Goal: Check status: Check status

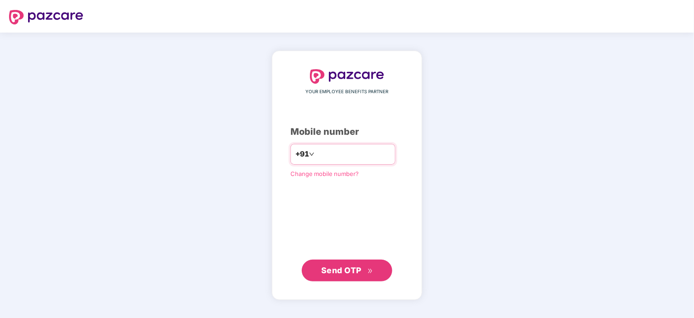
click at [335, 156] on input "number" at bounding box center [353, 154] width 74 height 14
type input "**********"
click at [345, 278] on button "Send OTP" at bounding box center [347, 271] width 90 height 22
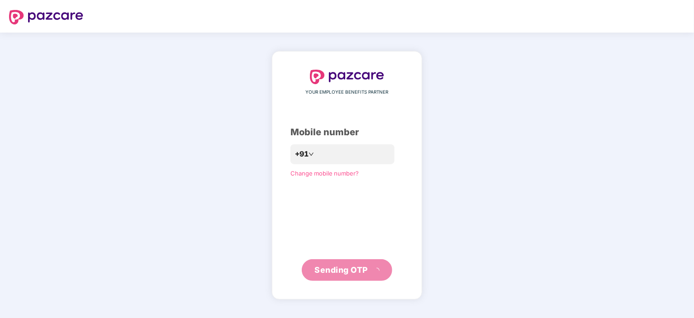
scroll to position [324, 0]
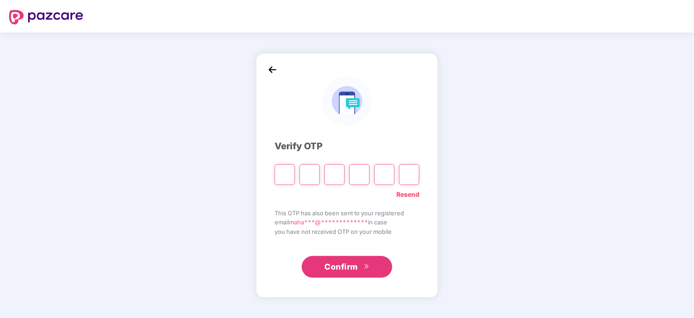
click at [285, 170] on input "Please enter verification code. Digit 1" at bounding box center [285, 174] width 20 height 21
type input "*"
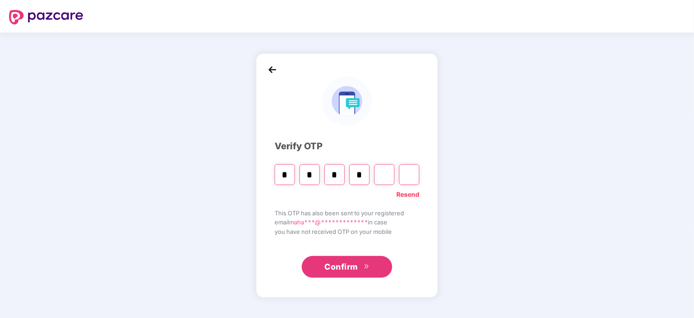
type input "*"
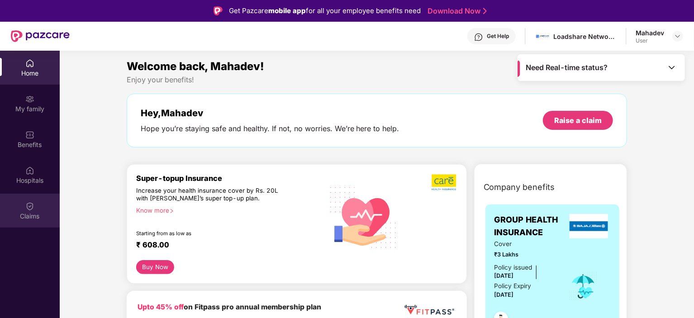
click at [26, 207] on img at bounding box center [29, 206] width 9 height 9
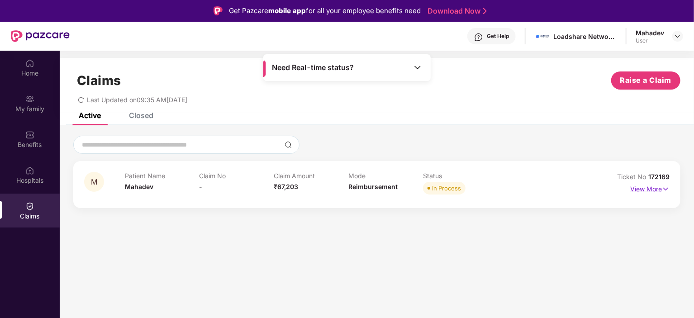
click at [398, 182] on p "View More" at bounding box center [649, 188] width 39 height 12
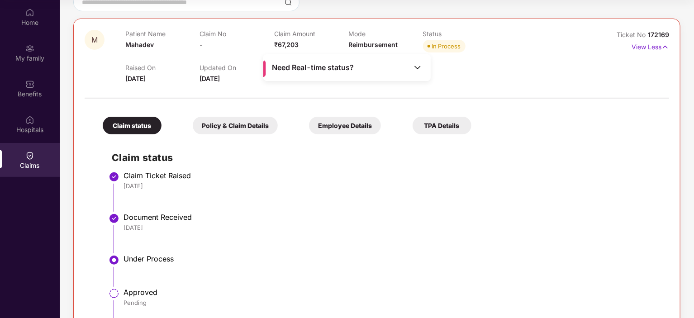
scroll to position [78, 0]
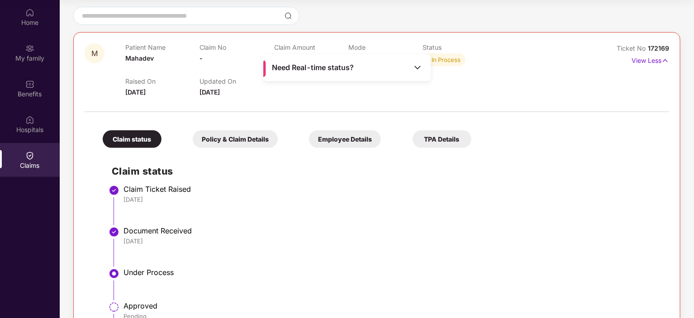
click at [398, 134] on div "TPA Details" at bounding box center [442, 139] width 59 height 18
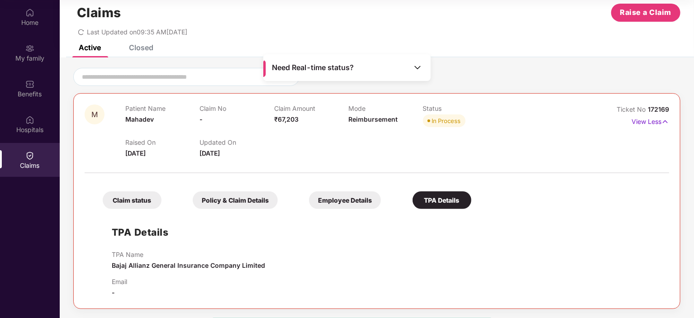
scroll to position [17, 0]
click at [361, 196] on div "Employee Details" at bounding box center [345, 201] width 72 height 18
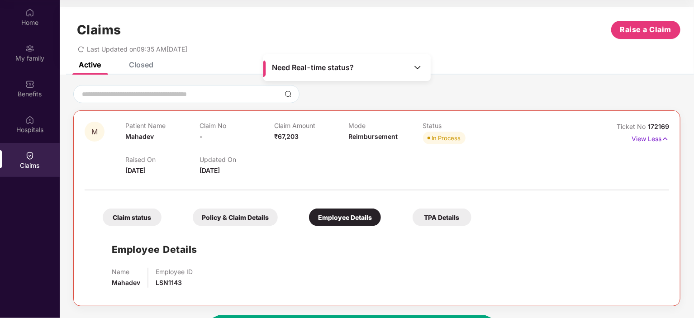
click at [234, 215] on div "Policy & Claim Details" at bounding box center [235, 218] width 85 height 18
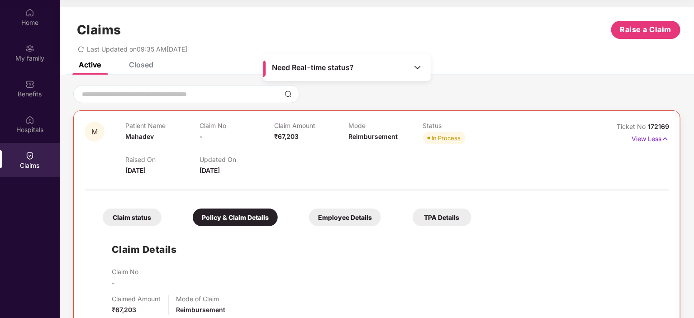
click at [133, 224] on div "Claim status" at bounding box center [132, 218] width 59 height 18
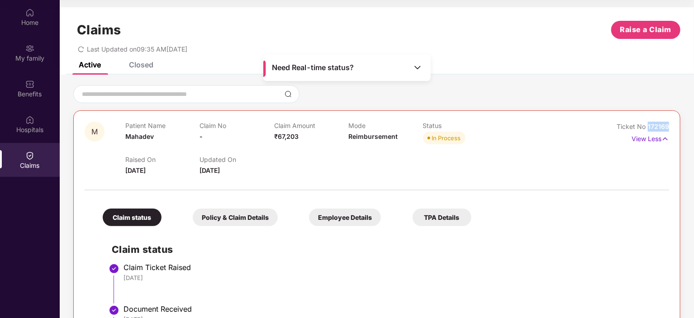
drag, startPoint x: 646, startPoint y: 124, endPoint x: 671, endPoint y: 128, distance: 24.8
type textarea "******"
click at [398, 128] on div "M Patient Name Mahadev Claim No - Claim Amount ₹67,203 Mode Reimbursement Statu…" at bounding box center [376, 283] width 607 height 347
copy span "172169"
click at [141, 63] on div "Closed" at bounding box center [141, 64] width 24 height 9
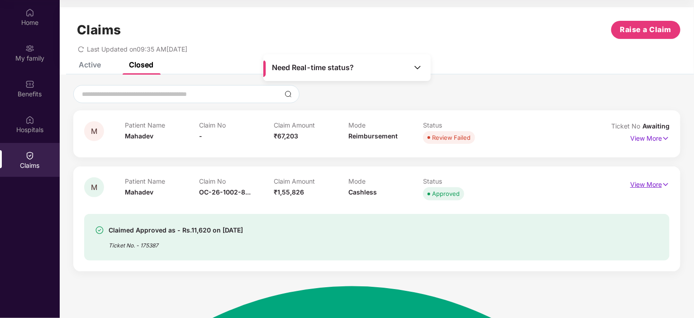
click at [398, 181] on p "View More" at bounding box center [649, 183] width 39 height 12
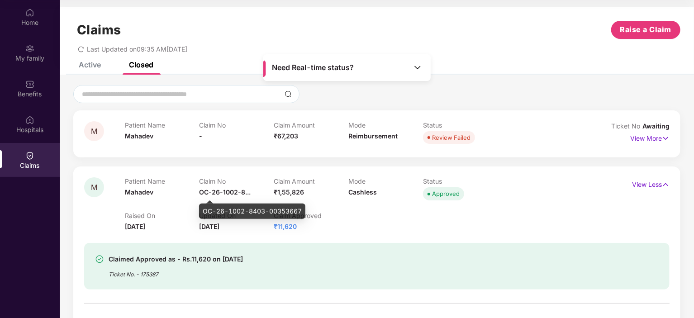
click at [247, 195] on span "OC-26-1002-8..." at bounding box center [226, 192] width 52 height 8
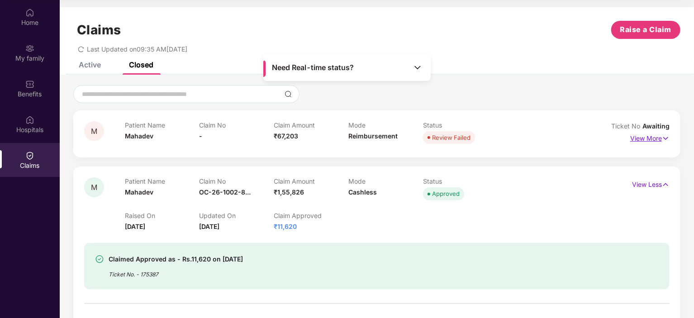
click at [398, 137] on p "View More" at bounding box center [649, 137] width 39 height 12
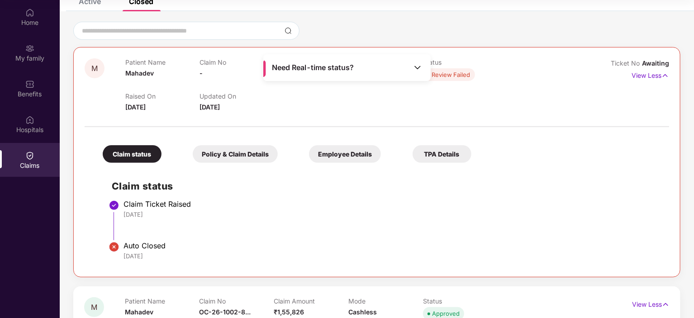
scroll to position [61, 0]
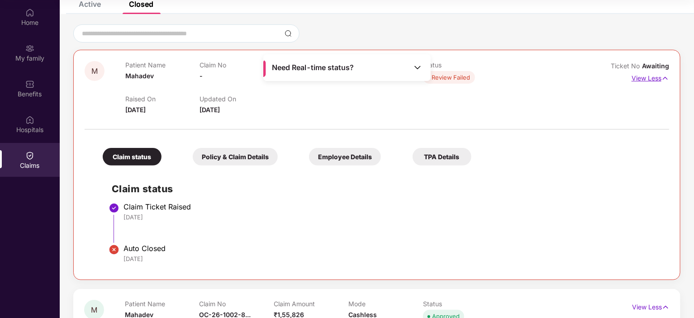
click at [398, 77] on p "View Less" at bounding box center [651, 77] width 38 height 12
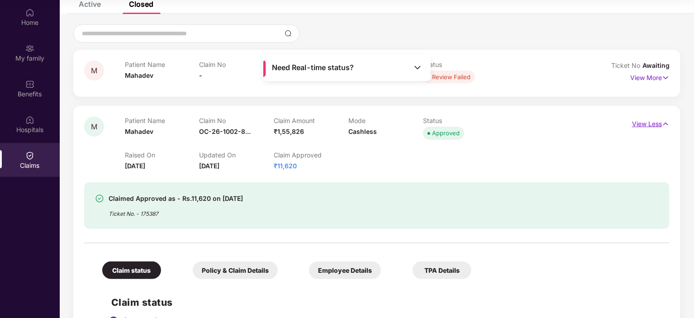
click at [398, 125] on p "View Less" at bounding box center [651, 123] width 38 height 12
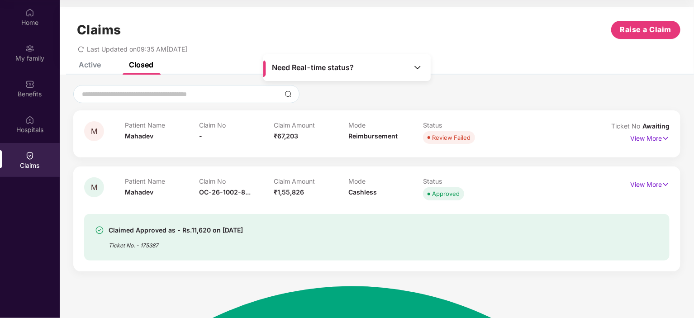
click at [30, 157] on img at bounding box center [29, 155] width 9 height 9
click at [87, 64] on div "Active" at bounding box center [90, 64] width 22 height 9
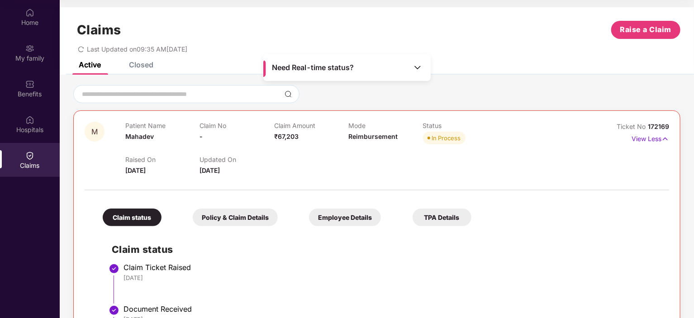
click at [142, 68] on div "Closed" at bounding box center [141, 64] width 24 height 9
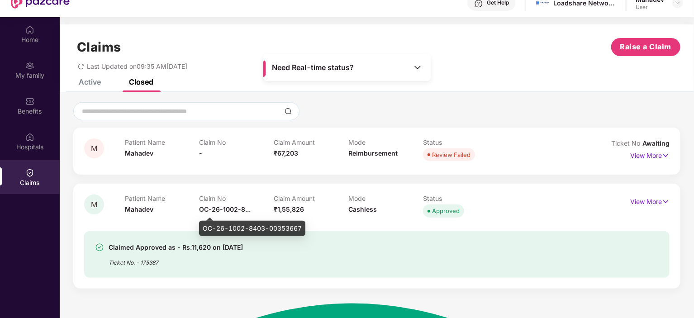
scroll to position [34, 0]
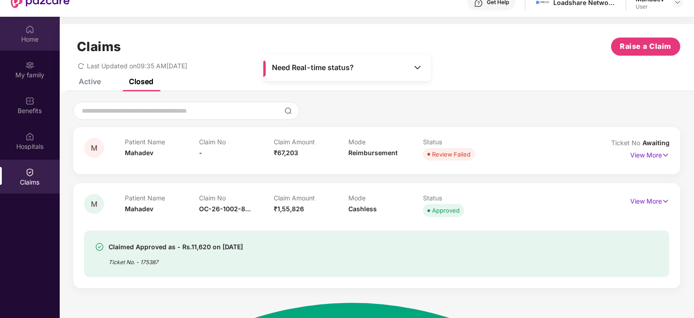
click at [29, 37] on div "Home" at bounding box center [30, 39] width 60 height 9
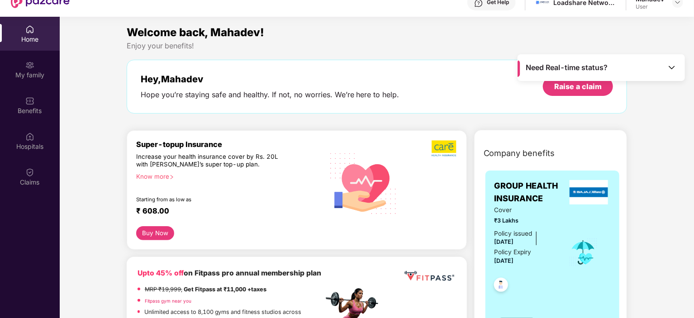
scroll to position [0, 0]
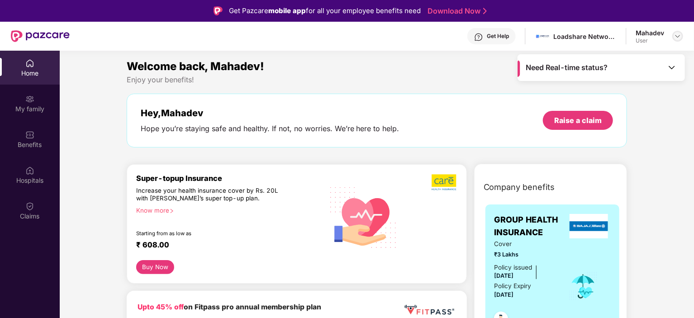
click at [398, 36] on img at bounding box center [677, 36] width 7 height 7
click at [398, 34] on div "Get Help" at bounding box center [491, 36] width 48 height 16
click at [30, 208] on img at bounding box center [29, 206] width 9 height 9
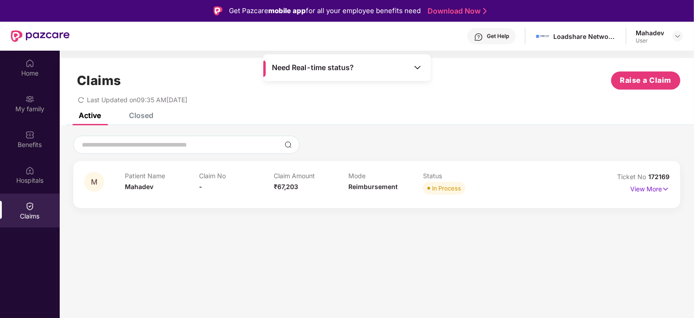
click at [142, 119] on div "Closed" at bounding box center [141, 115] width 24 height 9
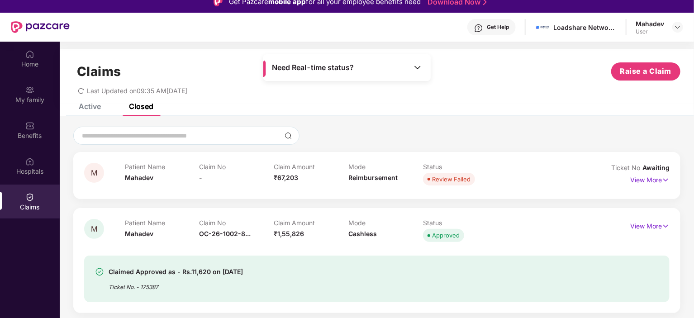
scroll to position [10, 0]
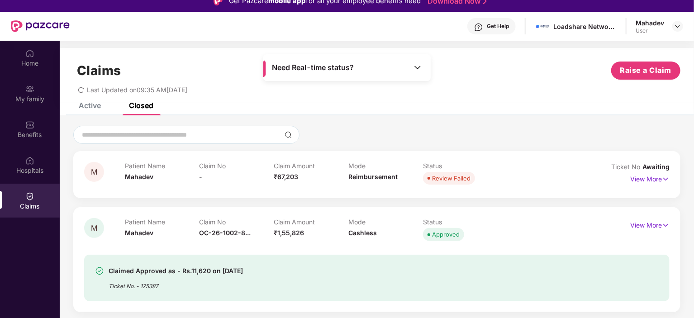
click at [88, 108] on div "Active" at bounding box center [90, 105] width 22 height 9
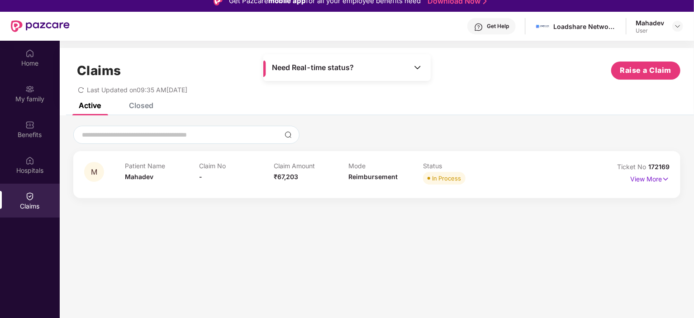
click at [398, 21] on div "Get Help" at bounding box center [491, 26] width 48 height 16
click at [216, 187] on div at bounding box center [376, 187] width 585 height 0
click at [398, 180] on p "View More" at bounding box center [649, 178] width 39 height 12
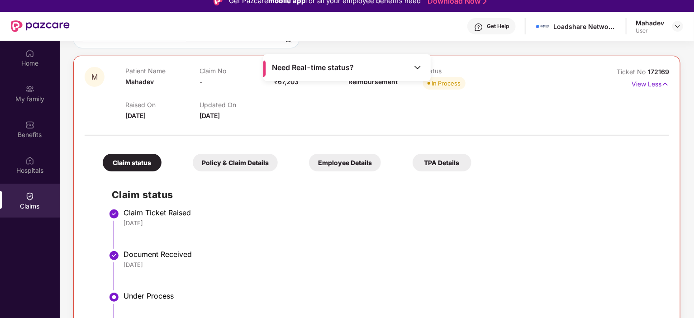
scroll to position [94, 0]
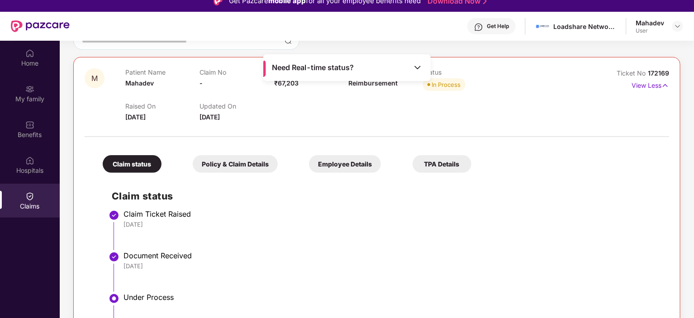
click at [371, 239] on li "Claim Ticket Raised [DATE]" at bounding box center [386, 234] width 548 height 42
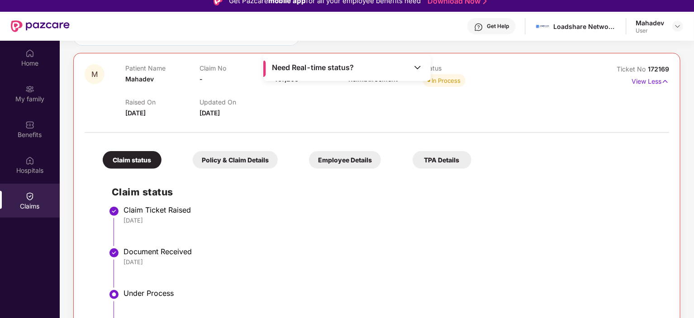
scroll to position [97, 0]
click at [398, 81] on img at bounding box center [665, 82] width 8 height 10
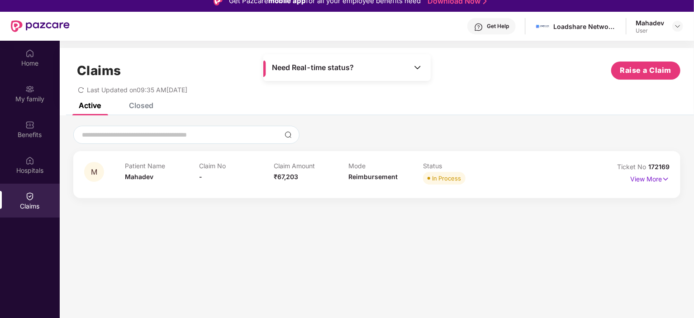
click at [147, 109] on div "Closed" at bounding box center [141, 105] width 24 height 9
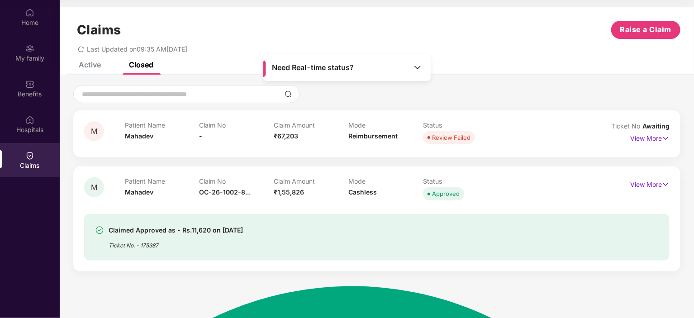
scroll to position [50, 0]
click at [230, 199] on div "Claim No OC-26-1002-8..." at bounding box center [237, 190] width 75 height 25
drag, startPoint x: 202, startPoint y: 211, endPoint x: 311, endPoint y: 217, distance: 109.2
click at [311, 217] on body "Get Pazcare mobile app for all your employee benefits need Download Now Get Hel…" at bounding box center [347, 109] width 694 height 318
click at [220, 188] on div "Claim No OC-26-1002-8..." at bounding box center [237, 190] width 75 height 25
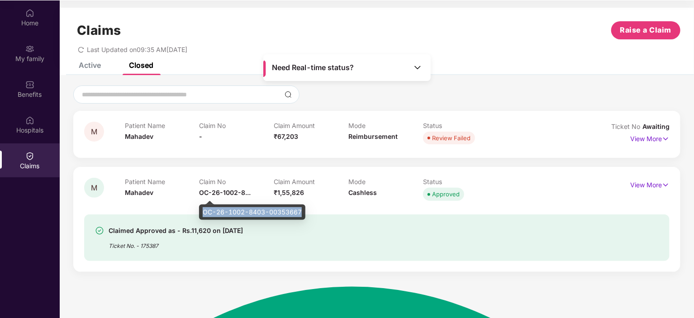
drag, startPoint x: 204, startPoint y: 212, endPoint x: 302, endPoint y: 213, distance: 98.2
click at [302, 213] on div "OC-26-1002-8403-00353667" at bounding box center [252, 211] width 106 height 15
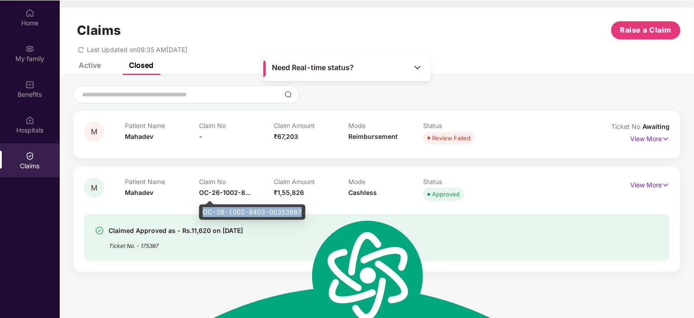
copy div "OC-26-1002-8403-00353667"
click at [398, 187] on img at bounding box center [666, 185] width 8 height 10
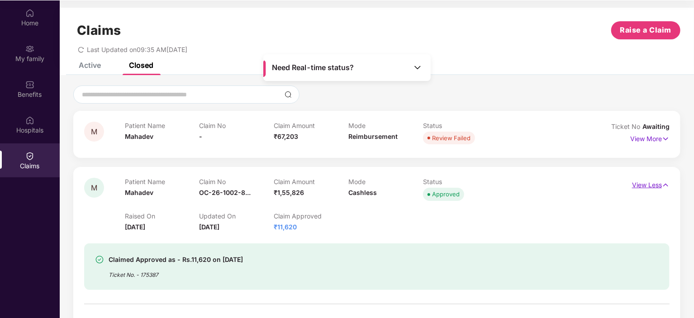
click at [398, 187] on img at bounding box center [666, 185] width 8 height 10
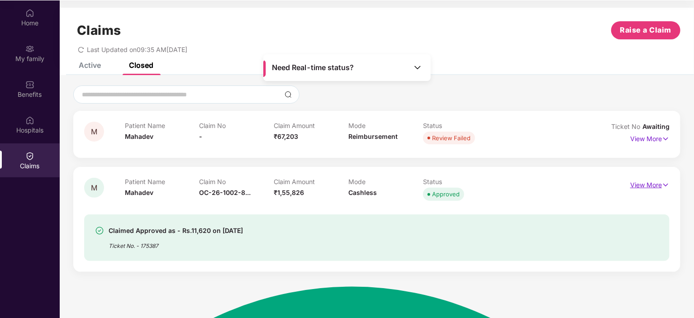
click at [398, 187] on img at bounding box center [666, 185] width 8 height 10
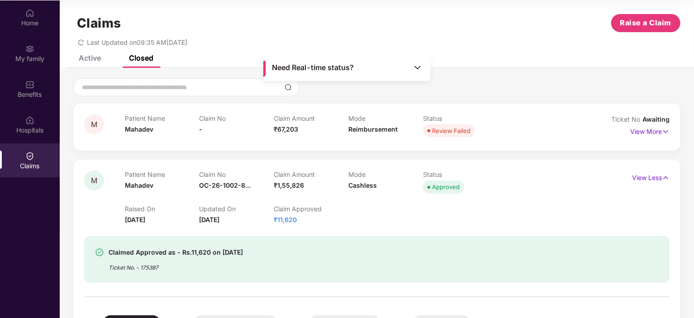
scroll to position [0, 0]
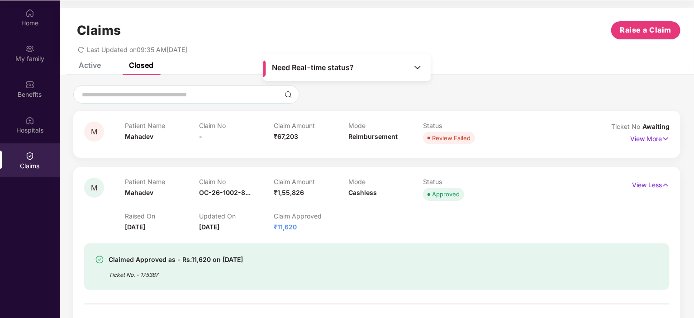
click at [309, 69] on span "Need Real-time status?" at bounding box center [313, 68] width 82 height 10
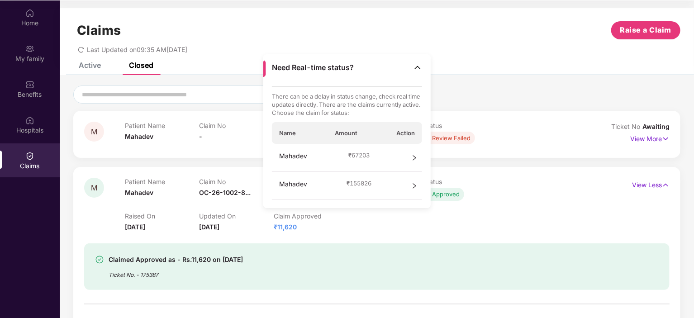
scroll to position [23, 0]
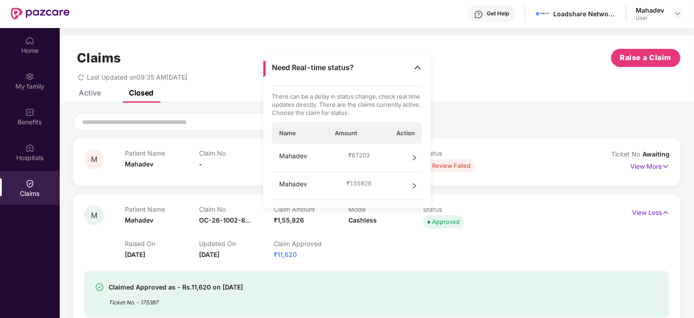
click at [398, 159] on div "Mahadev ₹ 67203" at bounding box center [347, 158] width 151 height 28
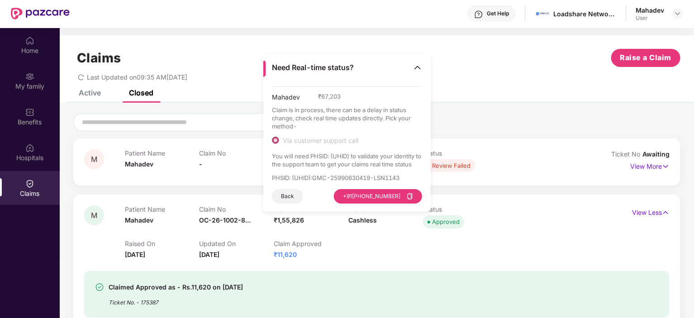
scroll to position [51, 0]
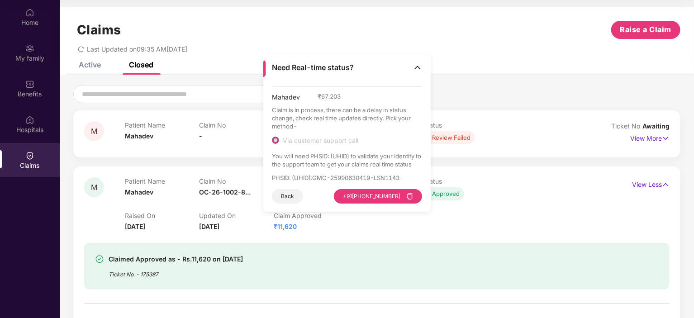
click at [398, 63] on img at bounding box center [417, 67] width 9 height 9
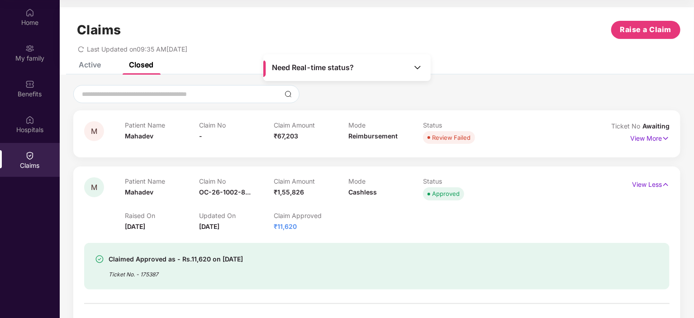
click at [390, 68] on div "Need Real-time status?" at bounding box center [346, 67] width 167 height 27
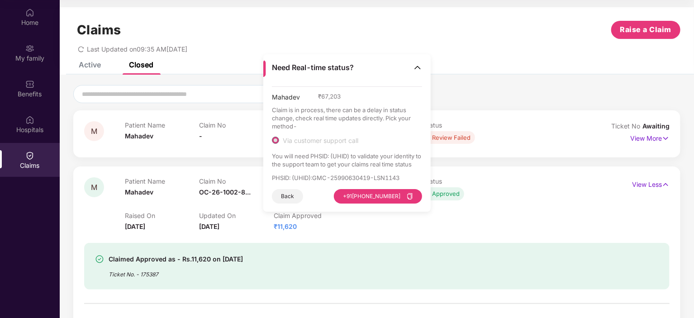
click at [289, 195] on button "Back" at bounding box center [287, 196] width 31 height 14
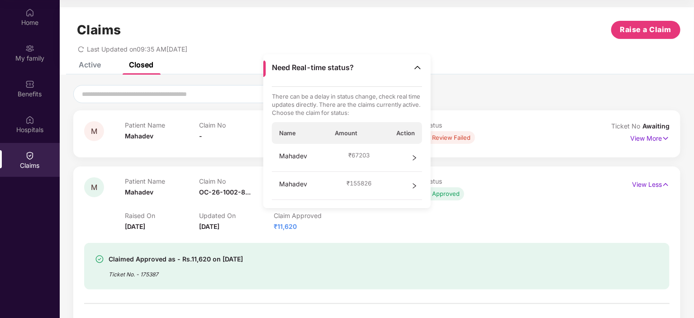
click at [398, 184] on div "Mahadev ₹ 155826" at bounding box center [347, 186] width 151 height 28
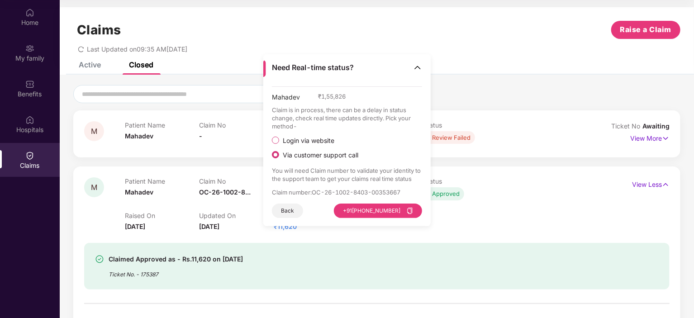
click at [89, 67] on div "Active" at bounding box center [90, 64] width 22 height 9
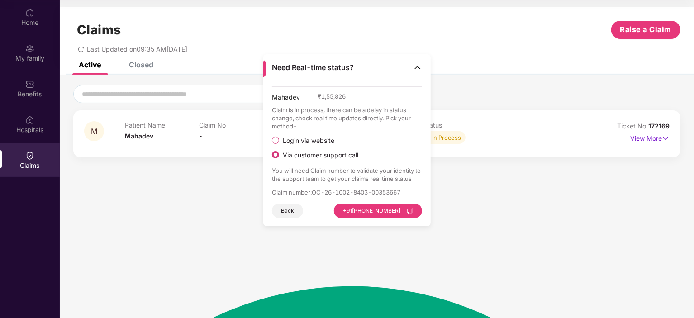
click at [398, 149] on div "M Patient Name [PERSON_NAME] Claim No - Claim Amount ₹67,203 Mode Reimbursement…" at bounding box center [376, 133] width 607 height 47
click at [284, 213] on button "Back" at bounding box center [287, 211] width 31 height 14
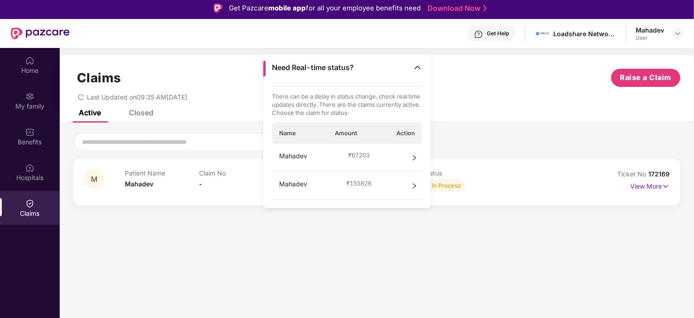
scroll to position [0, 0]
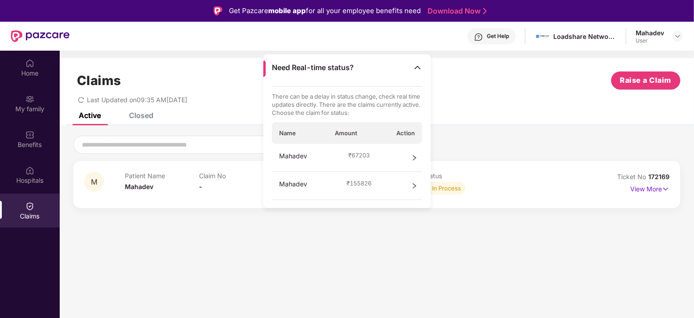
click at [398, 60] on div "Need Real-time status?" at bounding box center [346, 67] width 167 height 27
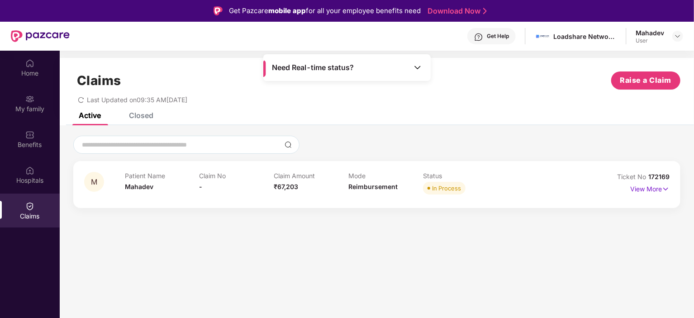
scroll to position [42, 0]
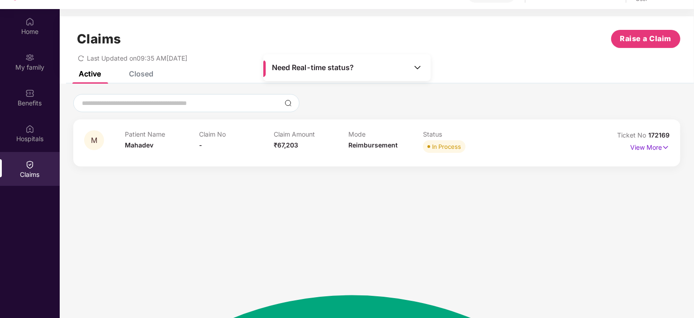
click at [146, 73] on div "Closed" at bounding box center [141, 73] width 24 height 9
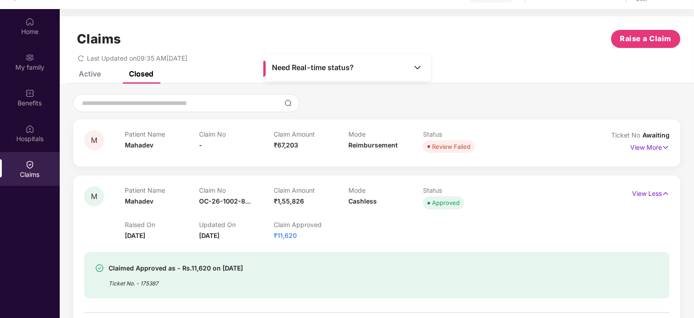
drag, startPoint x: 163, startPoint y: 282, endPoint x: 157, endPoint y: 280, distance: 5.7
click at [157, 280] on div "Ticket No. - 175387" at bounding box center [176, 281] width 134 height 14
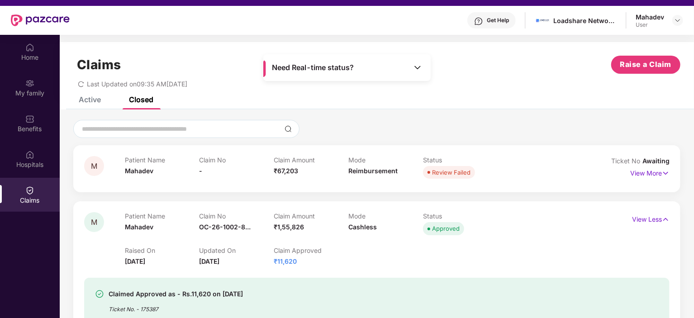
scroll to position [15, 0]
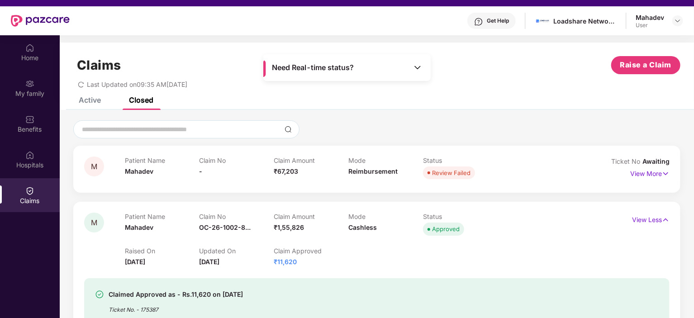
click at [96, 100] on div "Active" at bounding box center [90, 99] width 22 height 9
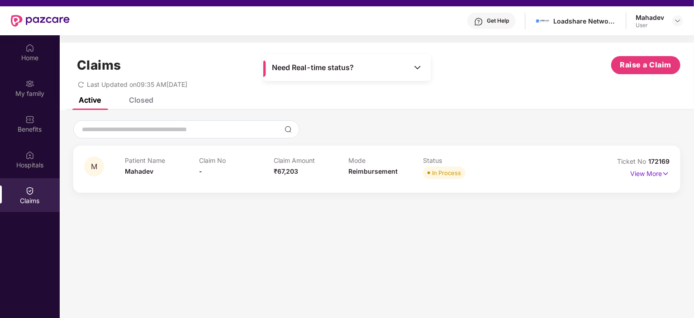
click at [143, 102] on div "Closed" at bounding box center [141, 99] width 24 height 9
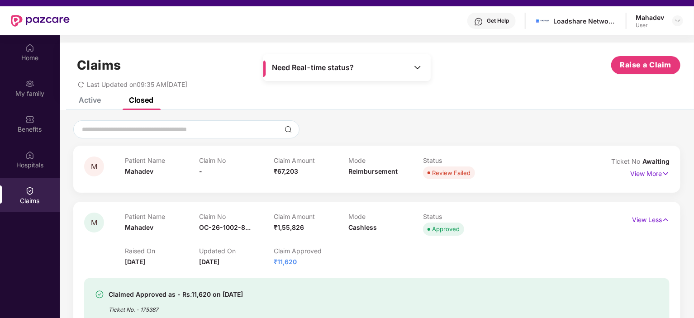
click at [87, 97] on div "Active" at bounding box center [90, 99] width 22 height 9
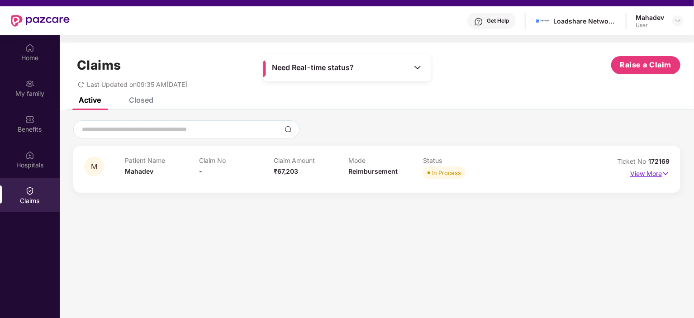
click at [398, 173] on p "View More" at bounding box center [649, 172] width 39 height 12
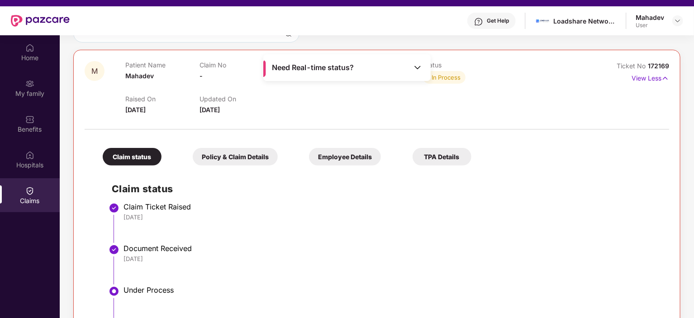
scroll to position [0, 0]
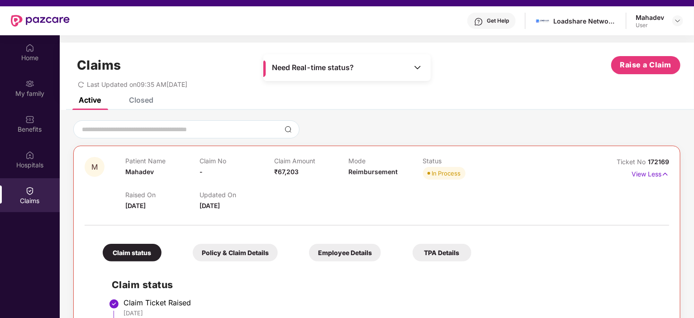
click at [144, 94] on div "Claims Raise a Claim Last Updated on 09:35 AM[DATE]" at bounding box center [377, 70] width 634 height 55
click at [144, 101] on div "Closed" at bounding box center [141, 99] width 24 height 9
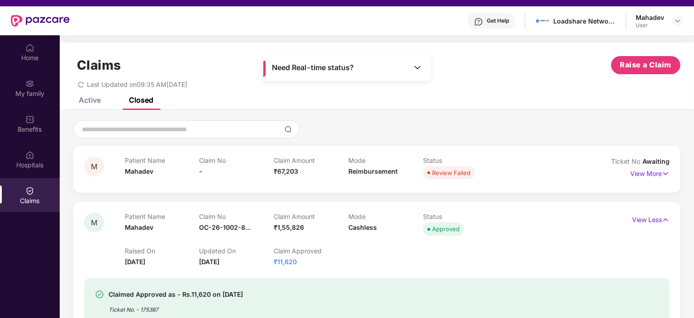
scroll to position [72, 0]
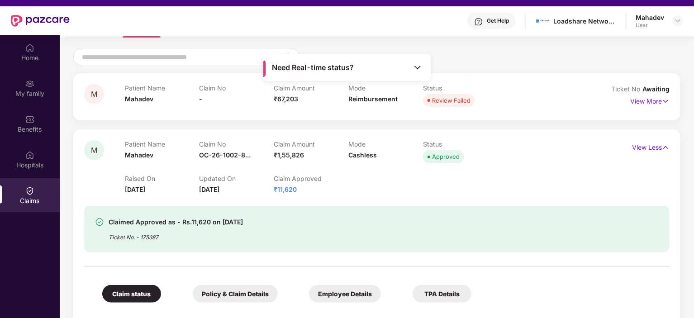
click at [398, 66] on img at bounding box center [417, 67] width 9 height 9
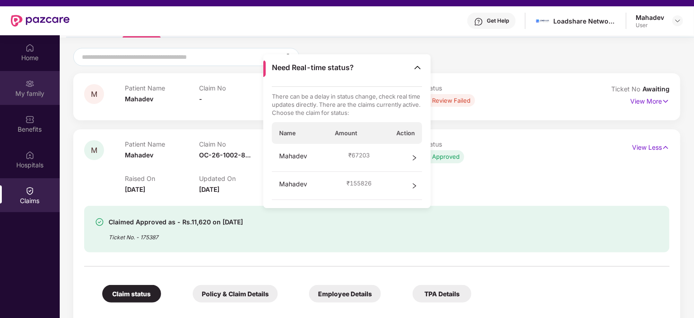
click at [34, 92] on div "My family" at bounding box center [30, 93] width 60 height 9
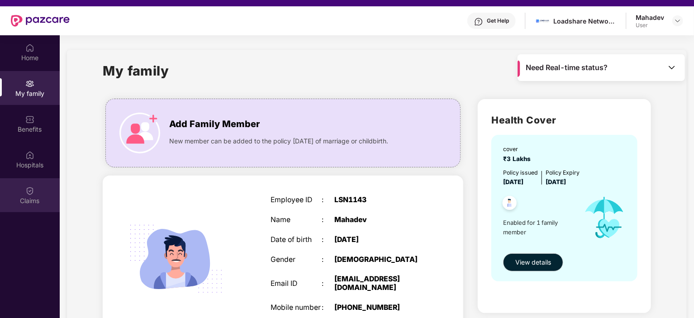
click at [26, 194] on img at bounding box center [29, 190] width 9 height 9
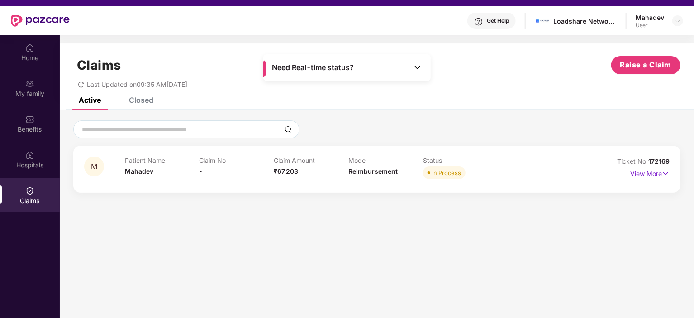
click at [141, 105] on div "Closed" at bounding box center [134, 100] width 38 height 20
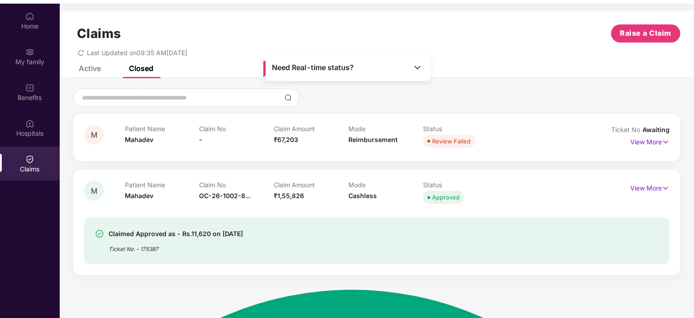
scroll to position [47, 0]
click at [86, 67] on div "Active" at bounding box center [90, 68] width 22 height 9
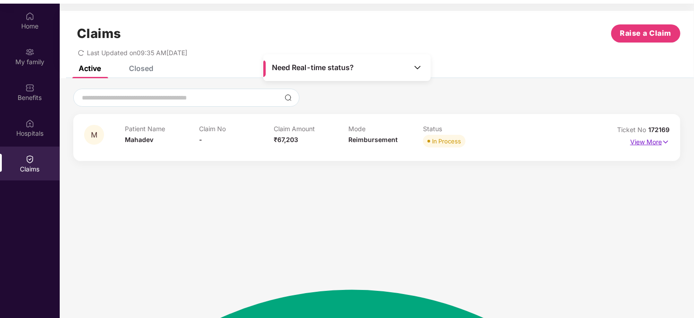
click at [398, 142] on p "View More" at bounding box center [649, 141] width 39 height 12
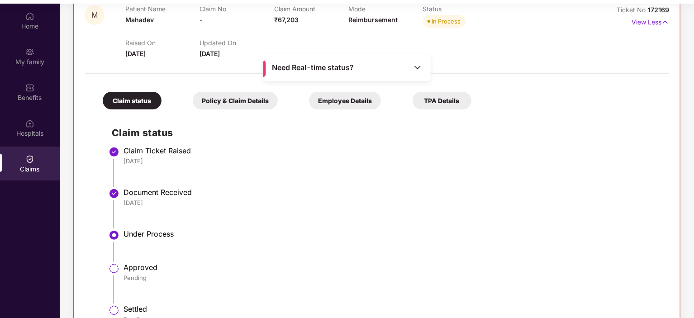
scroll to position [25, 0]
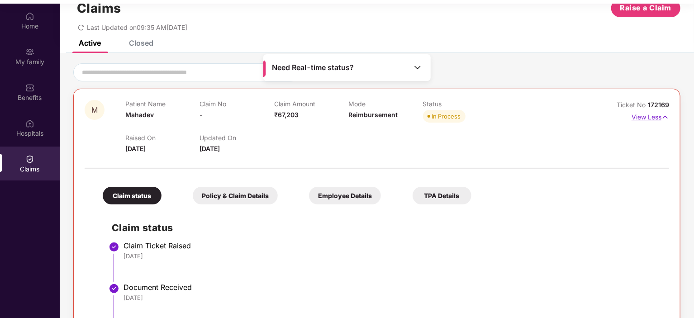
click at [398, 118] on p "View Less" at bounding box center [651, 116] width 38 height 12
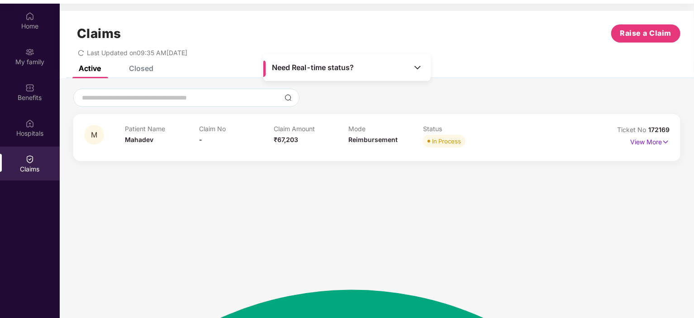
click at [143, 70] on div "Closed" at bounding box center [141, 68] width 24 height 9
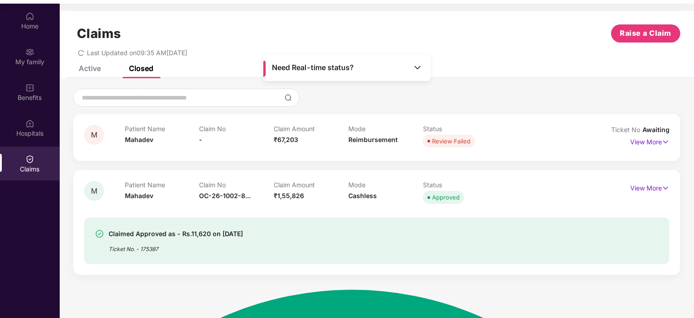
click at [91, 70] on div "Active" at bounding box center [90, 68] width 22 height 9
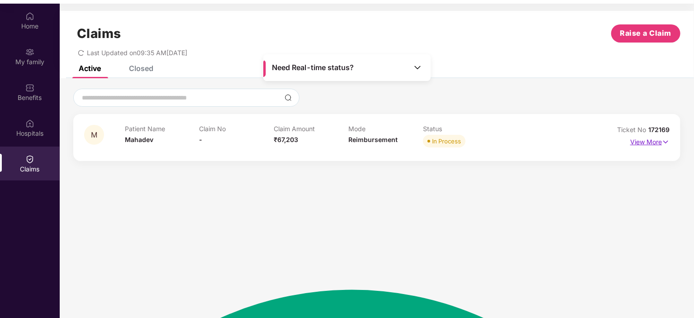
click at [398, 142] on p "View More" at bounding box center [649, 141] width 39 height 12
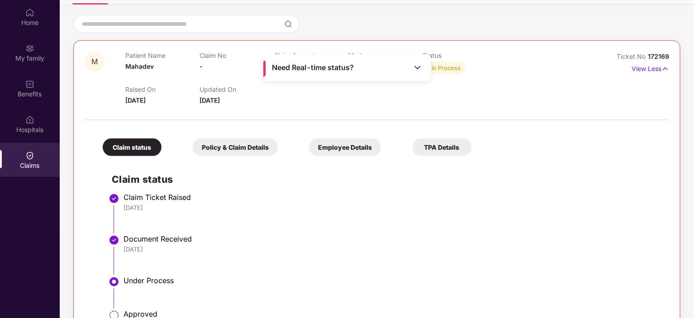
scroll to position [69, 0]
click at [328, 70] on span "Need Real-time status?" at bounding box center [313, 68] width 82 height 10
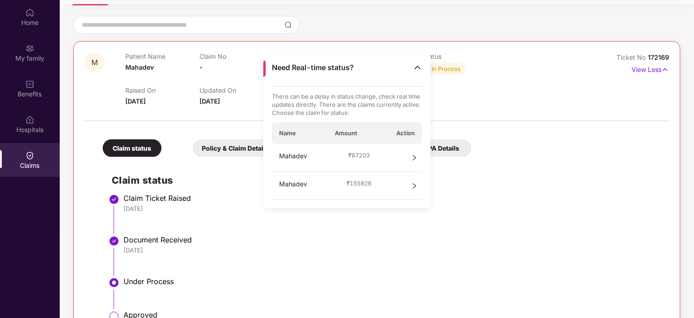
click at [393, 150] on div "Mahadev ₹ 67203" at bounding box center [347, 158] width 151 height 28
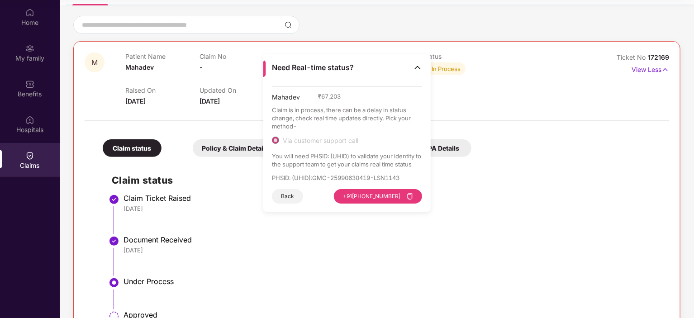
click at [246, 228] on li "Claim Ticket Raised [DATE]" at bounding box center [386, 218] width 548 height 42
click at [284, 198] on button "Back" at bounding box center [287, 196] width 31 height 14
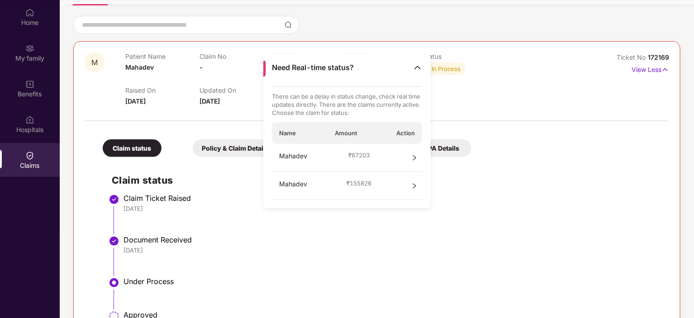
click at [398, 181] on div "Mahadev ₹ 155826" at bounding box center [347, 186] width 151 height 28
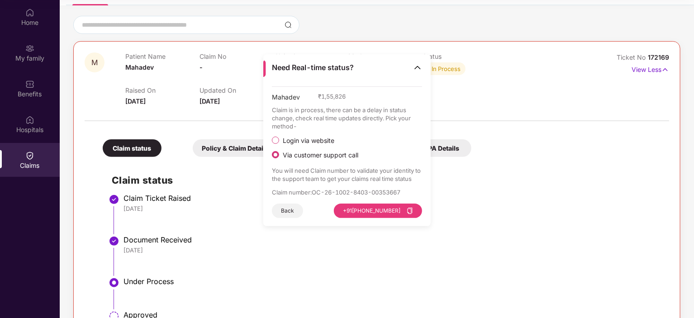
click at [293, 216] on button "Back" at bounding box center [287, 211] width 31 height 14
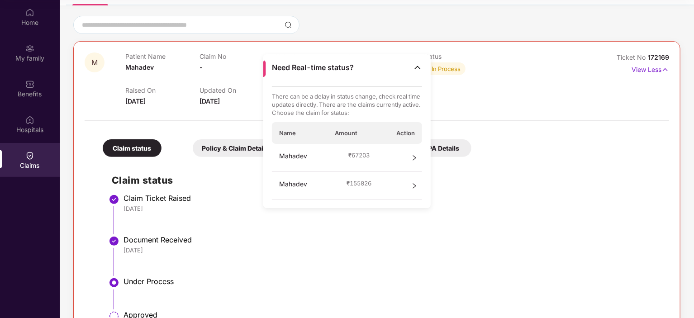
click at [214, 208] on div "[DATE]" at bounding box center [392, 208] width 537 height 8
click at [398, 123] on div at bounding box center [377, 116] width 585 height 19
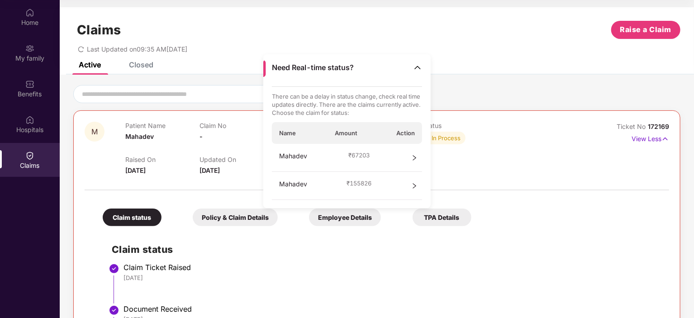
click at [398, 65] on img at bounding box center [417, 67] width 9 height 9
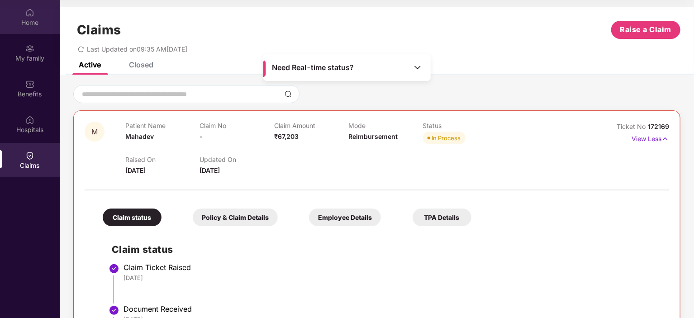
click at [31, 11] on img at bounding box center [29, 12] width 9 height 9
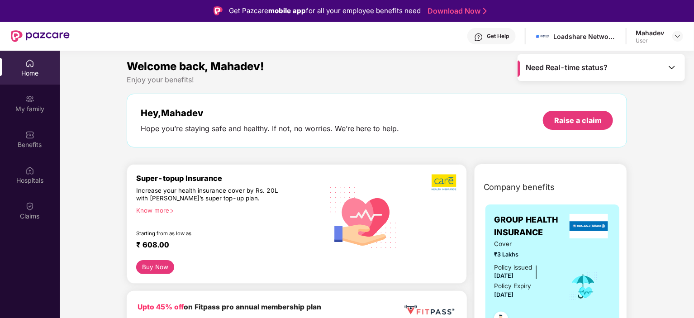
click at [398, 34] on div "Get Help" at bounding box center [498, 36] width 22 height 7
click at [347, 149] on div "Welcome back, Mahadev! Enjoy your benefits! Hey, [PERSON_NAME] Hope you’re stay…" at bounding box center [377, 107] width 508 height 99
click at [29, 208] on img at bounding box center [29, 206] width 9 height 9
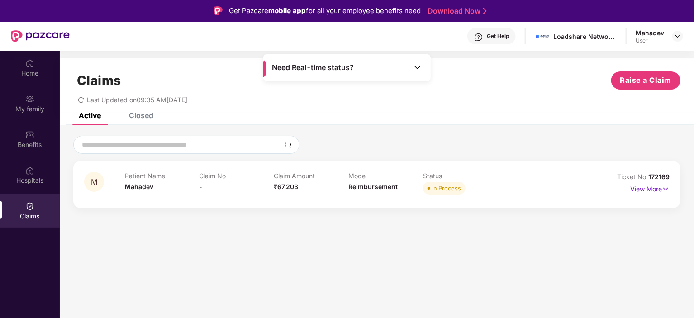
click at [143, 115] on div "Closed" at bounding box center [141, 115] width 24 height 9
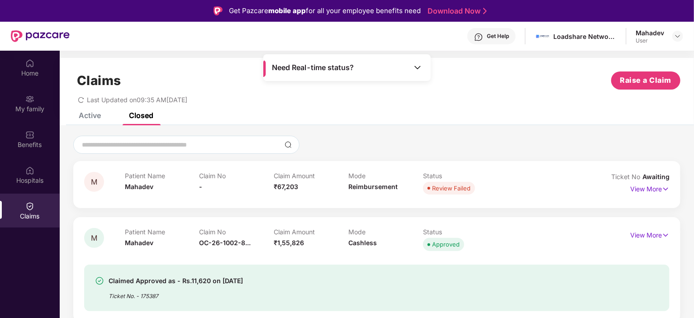
scroll to position [51, 0]
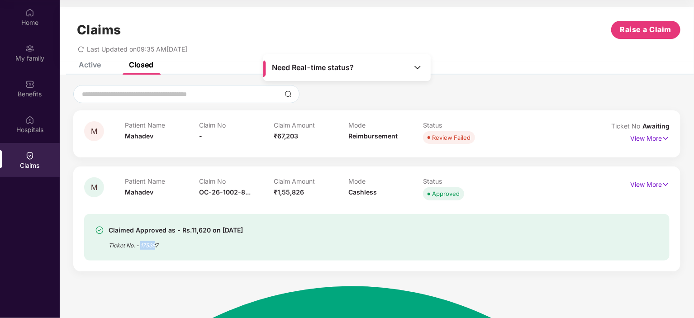
drag, startPoint x: 140, startPoint y: 244, endPoint x: 163, endPoint y: 246, distance: 23.1
click at [163, 246] on div "Ticket No. - 175387" at bounding box center [176, 243] width 134 height 14
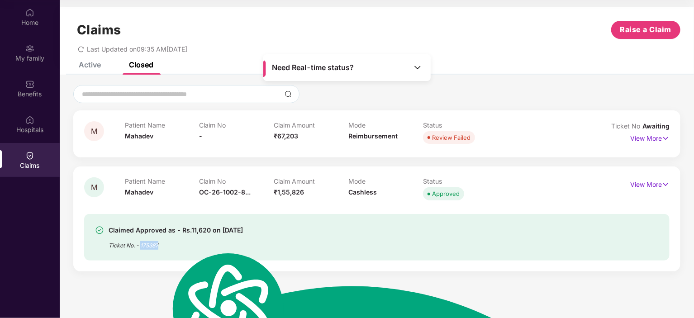
copy div "175387"
click at [88, 63] on div "Active" at bounding box center [90, 64] width 22 height 9
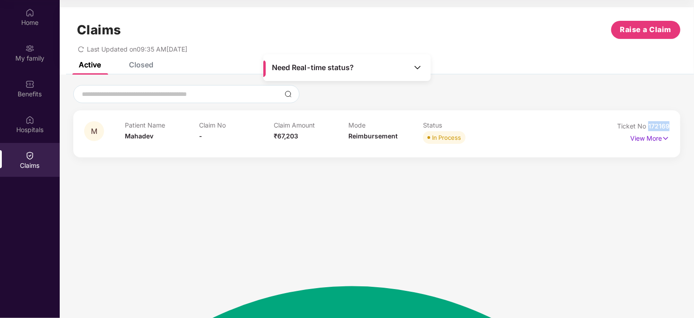
drag, startPoint x: 650, startPoint y: 124, endPoint x: 672, endPoint y: 120, distance: 23.0
click at [398, 120] on div "M Patient Name [PERSON_NAME] Claim No - Claim Amount ₹67,203 Mode Reimbursement…" at bounding box center [376, 133] width 607 height 47
copy span "172169"
click at [154, 65] on div "Active Closed" at bounding box center [377, 68] width 634 height 13
click at [144, 65] on div "Closed" at bounding box center [141, 64] width 24 height 9
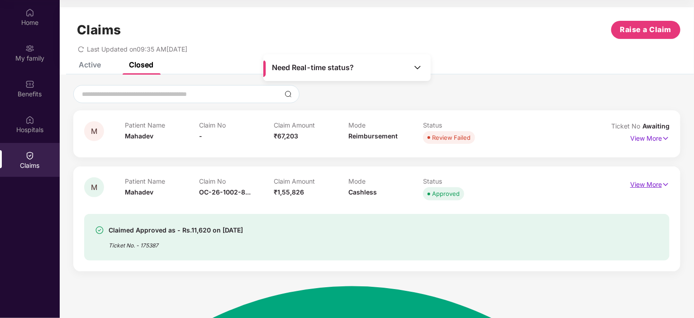
click at [398, 185] on img at bounding box center [666, 185] width 8 height 10
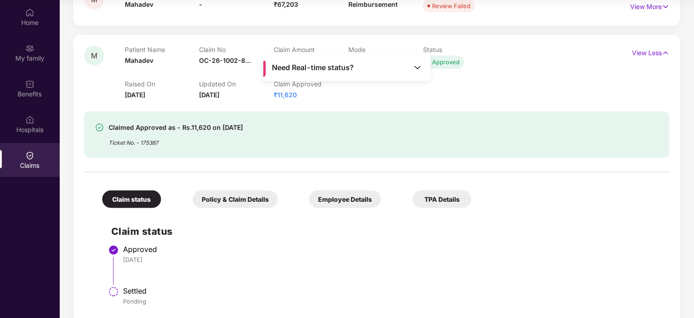
scroll to position [144, 0]
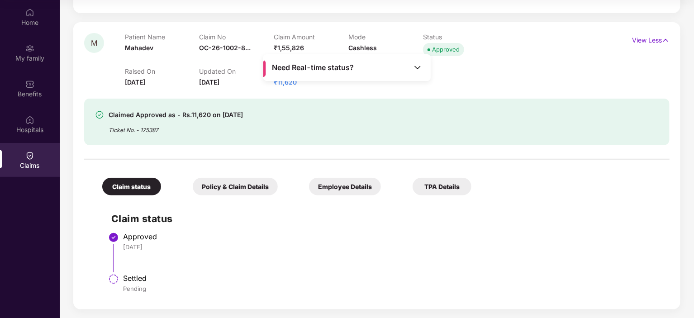
click at [398, 128] on div "Claimed Approved as - Rs.11,620 on [DATE] Ticket No. - 175387" at bounding box center [330, 121] width 470 height 25
click at [398, 74] on div "Raised On [DATE] Updated On [DATE] Claim Approved ₹11,620" at bounding box center [348, 72] width 447 height 29
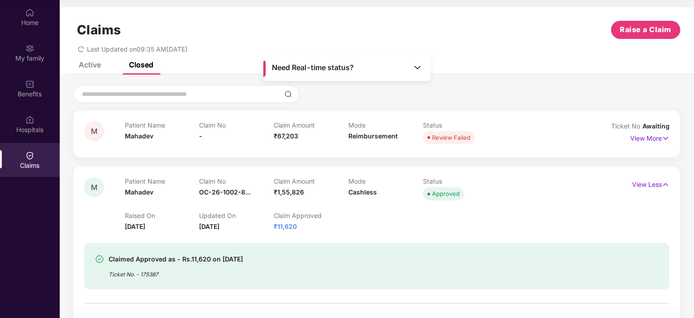
click at [83, 60] on div "Claims Raise a Claim Last Updated on 09:35 AM[DATE]" at bounding box center [377, 34] width 634 height 55
click at [87, 64] on div "Active" at bounding box center [90, 64] width 22 height 9
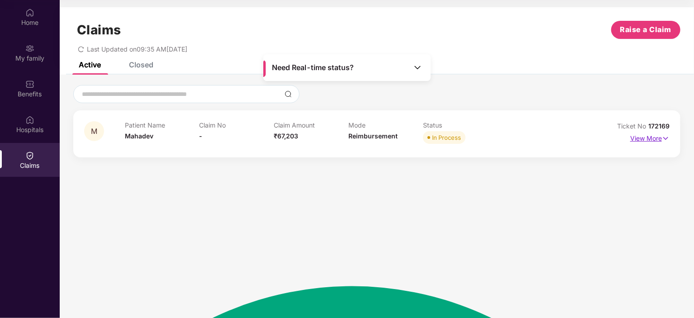
click at [398, 141] on p "View More" at bounding box center [649, 137] width 39 height 12
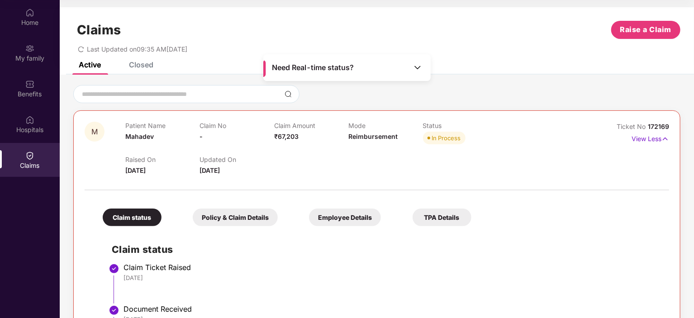
click at [140, 62] on div "Closed" at bounding box center [141, 64] width 24 height 9
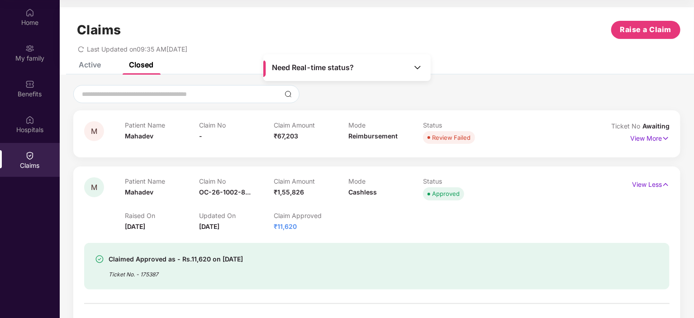
click at [95, 60] on div "Claims Raise a Claim Last Updated on 09:35 AM[DATE]" at bounding box center [377, 34] width 634 height 55
click at [88, 67] on div "Active" at bounding box center [90, 64] width 22 height 9
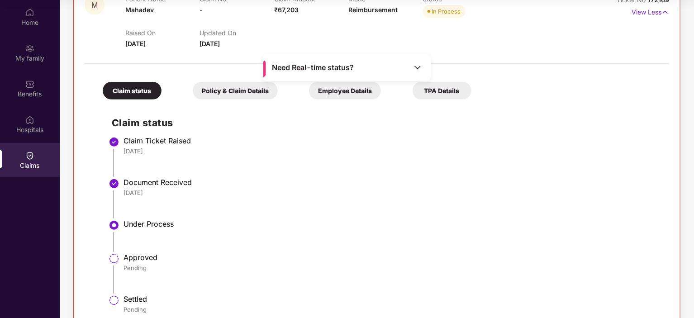
scroll to position [127, 0]
click at [217, 87] on div "Policy & Claim Details" at bounding box center [235, 91] width 85 height 18
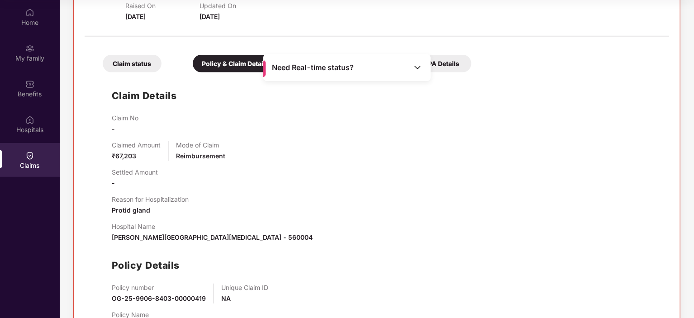
scroll to position [148, 0]
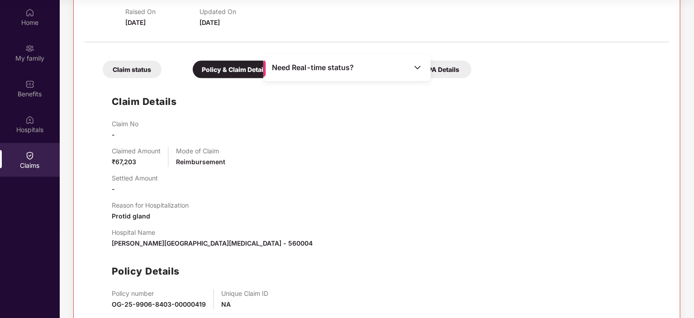
click at [398, 71] on div "TPA Details" at bounding box center [442, 70] width 59 height 18
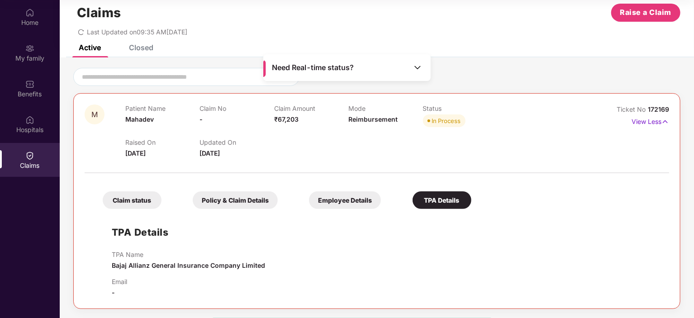
scroll to position [17, 0]
click at [334, 195] on div "Employee Details" at bounding box center [345, 201] width 72 height 18
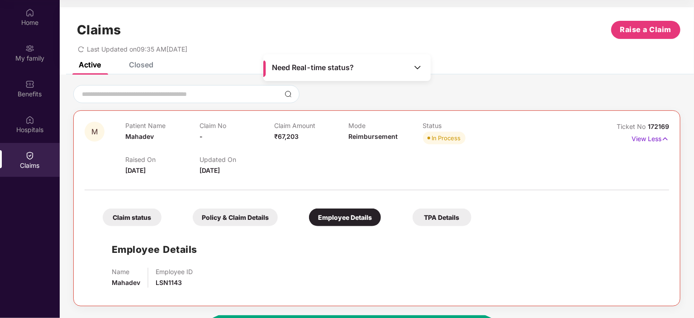
scroll to position [0, 0]
